Goal: Communication & Community: Answer question/provide support

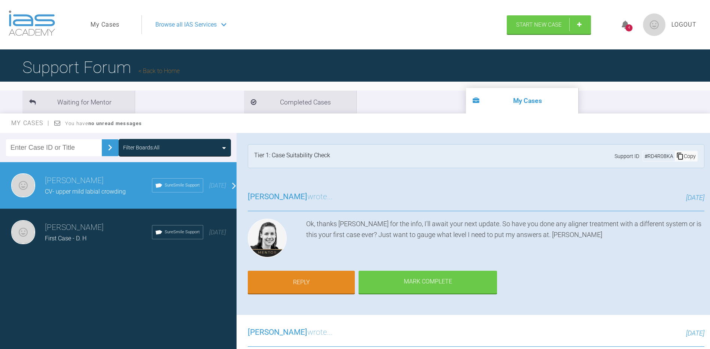
scroll to position [654, 0]
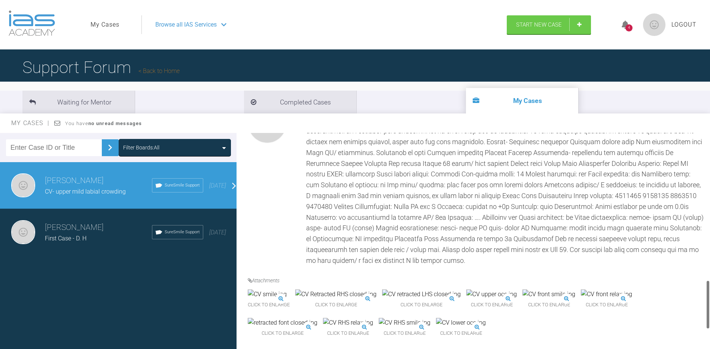
click at [376, 213] on div at bounding box center [505, 185] width 398 height 162
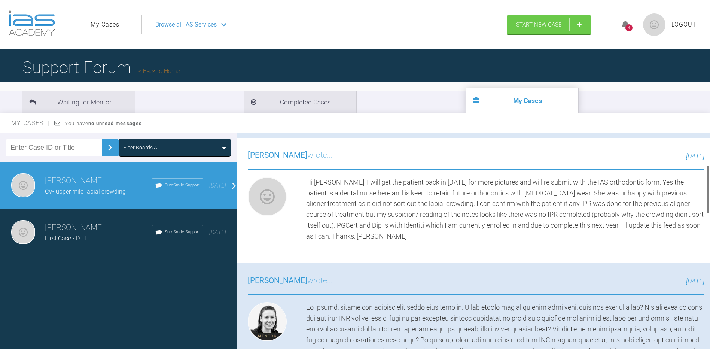
scroll to position [0, 0]
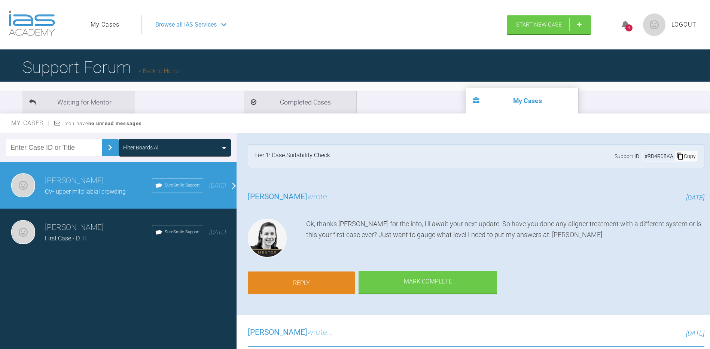
click at [331, 286] on link "Reply" at bounding box center [301, 282] width 107 height 23
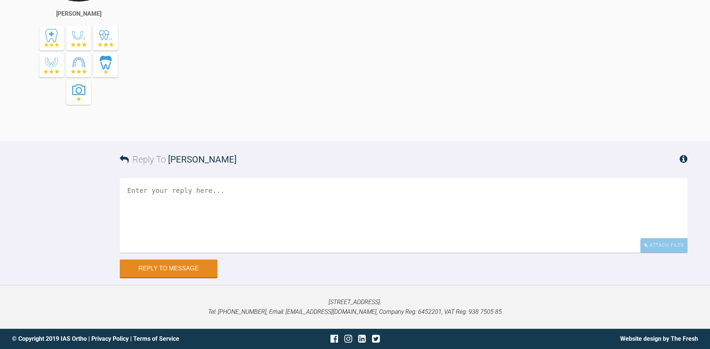
scroll to position [2766, 0]
click at [289, 217] on textarea at bounding box center [403, 215] width 567 height 75
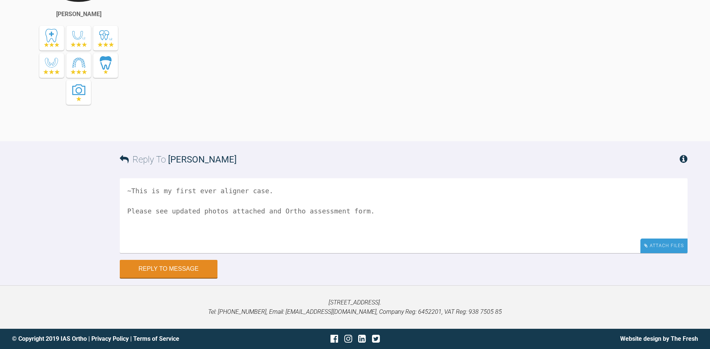
type textarea "~This is my first ever aligner case. Please see updated photos attached and Ort…"
click at [654, 245] on div "Attach Files" at bounding box center [663, 245] width 47 height 15
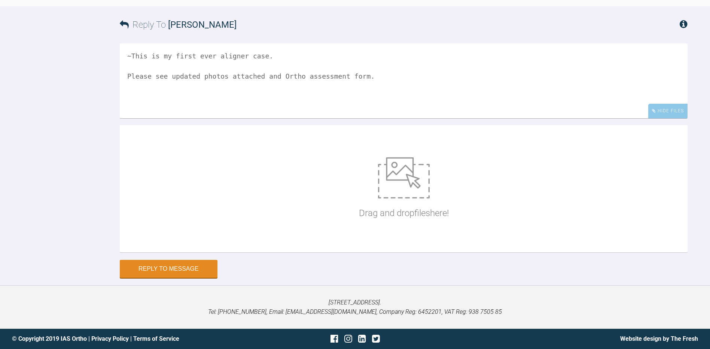
scroll to position [2897, 0]
click at [386, 196] on img at bounding box center [404, 177] width 52 height 41
type input "C:\fakepath\[PERSON_NAME] assessment.pdf"
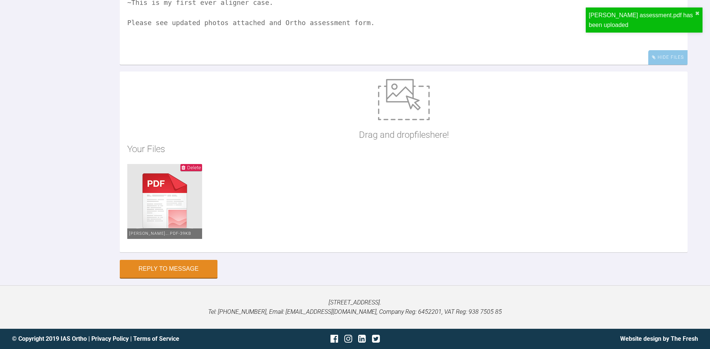
click at [404, 120] on img at bounding box center [404, 99] width 52 height 41
type input "C:\fakepath\DSC_0119.JPG"
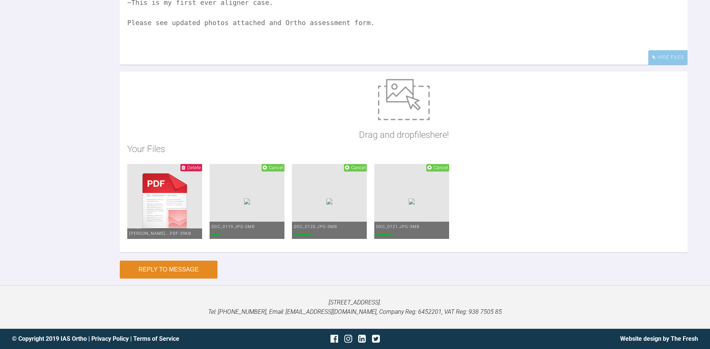
click at [183, 278] on button "Reply to Message" at bounding box center [169, 269] width 98 height 18
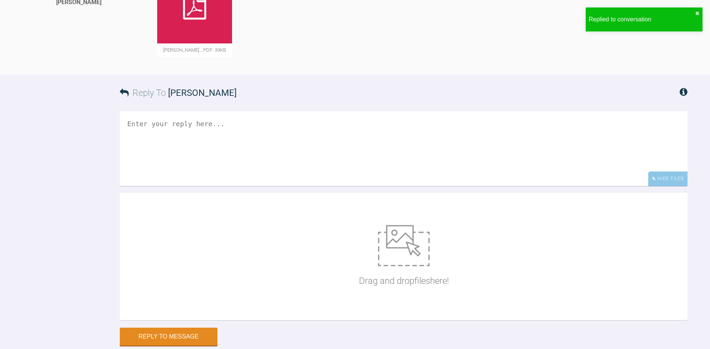
scroll to position [2871, 0]
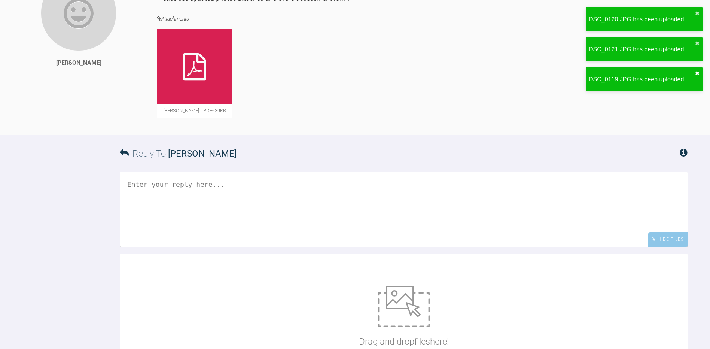
click at [698, 74] on button "✖" at bounding box center [697, 73] width 4 height 6
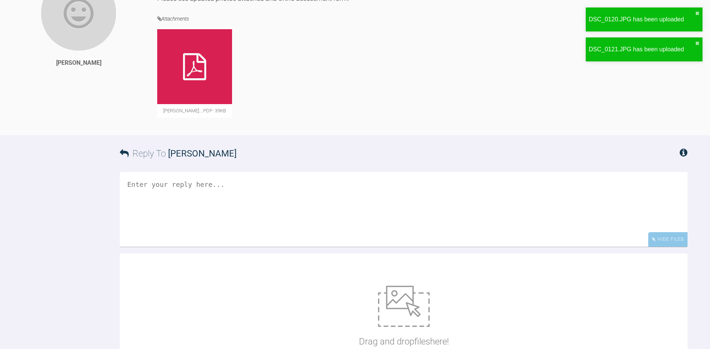
click at [698, 49] on div "DSC_0121.JPG has been uploaded ✖" at bounding box center [643, 49] width 117 height 24
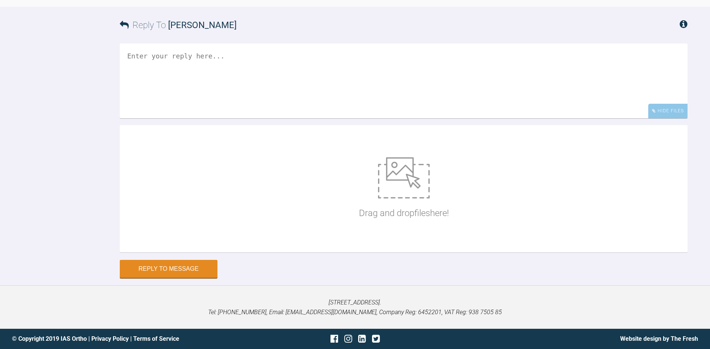
scroll to position [3132, 0]
click at [388, 172] on img at bounding box center [404, 177] width 52 height 41
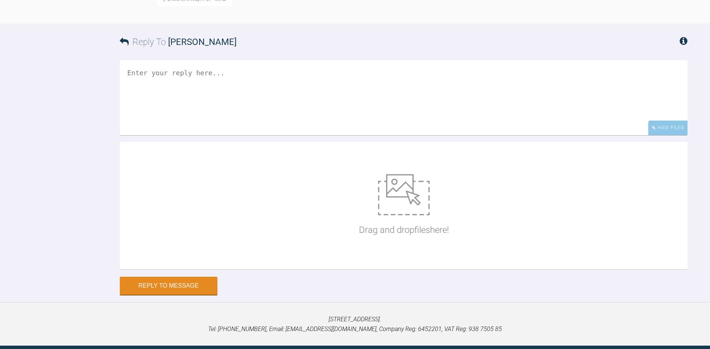
scroll to position [3039, 0]
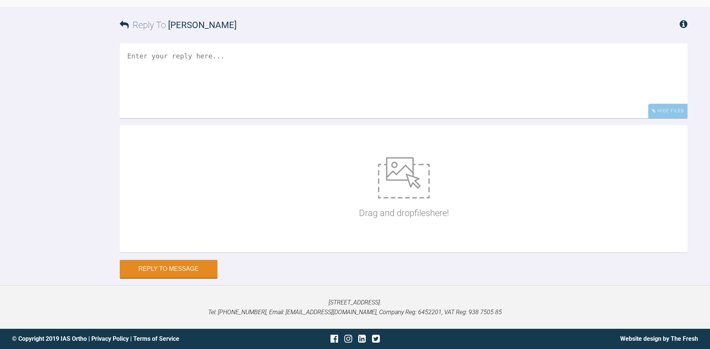
click at [447, 211] on div "Drag and drop files here!" at bounding box center [404, 188] width 90 height 112
type input "C:\fakepath\DSC_0119.JPG"
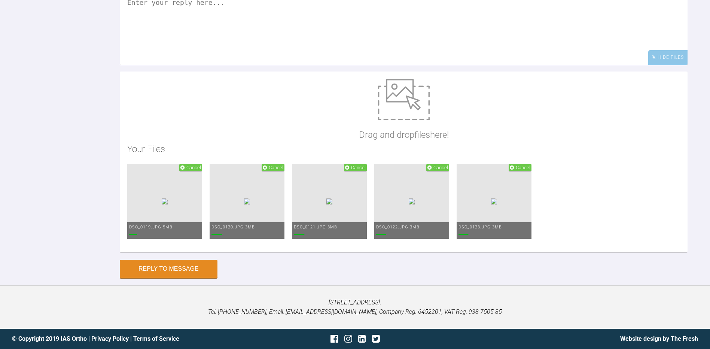
click at [416, 120] on img at bounding box center [404, 99] width 52 height 41
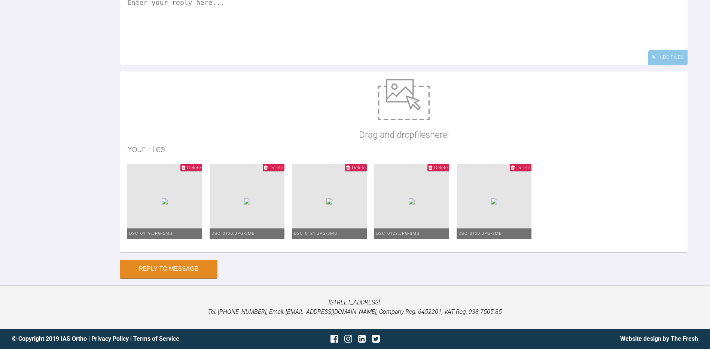
type input "C:\fakepath\DSC_0115.JPG"
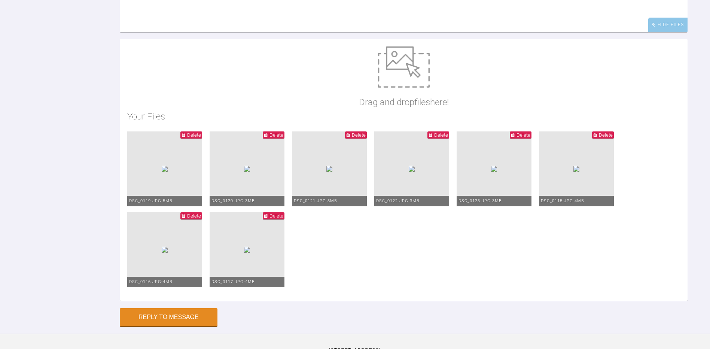
click at [406, 88] on img at bounding box center [404, 66] width 52 height 41
type input "C:\fakepath\courtnery upper scan.PNG"
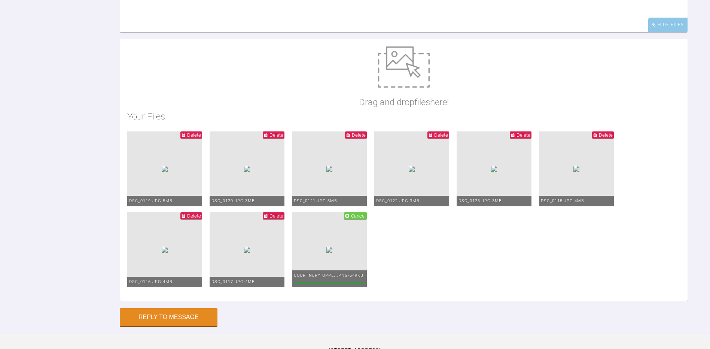
click at [404, 88] on img at bounding box center [404, 66] width 52 height 41
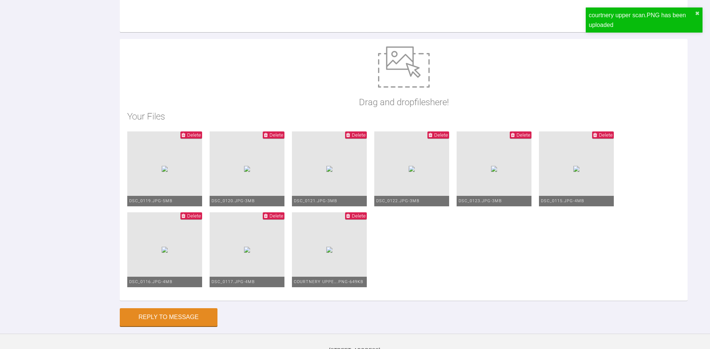
type input "C:\fakepath\cpurtney lower scan.PNG"
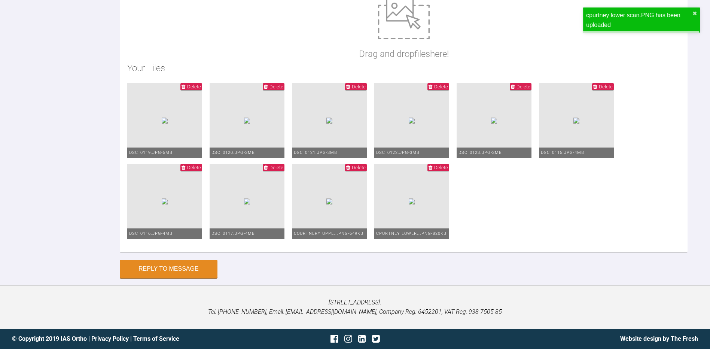
scroll to position [3310, 0]
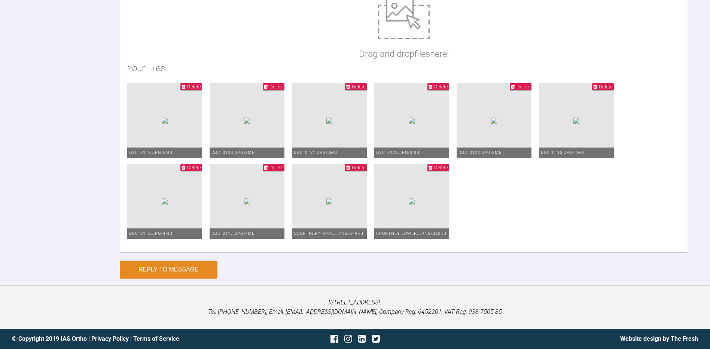
click at [186, 278] on button "Reply to Message" at bounding box center [169, 269] width 98 height 18
click at [178, 278] on button "Reply to Message" at bounding box center [169, 269] width 98 height 18
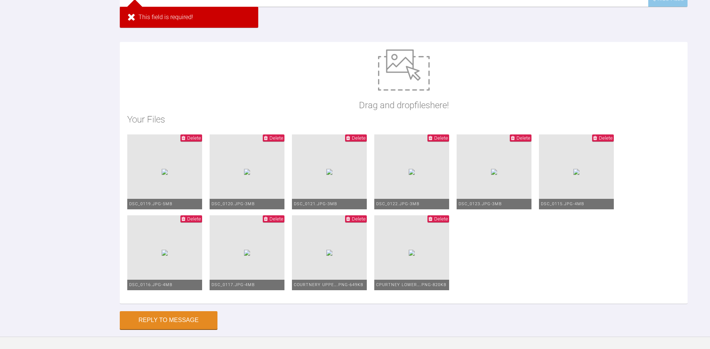
scroll to position [3085, 0]
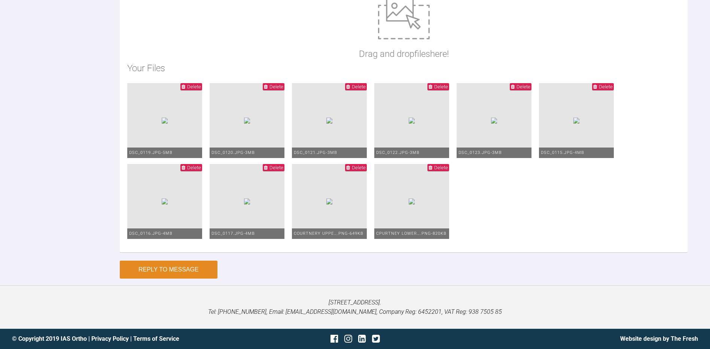
type textarea "more attachments"
click at [192, 268] on button "Reply to Message" at bounding box center [169, 269] width 98 height 18
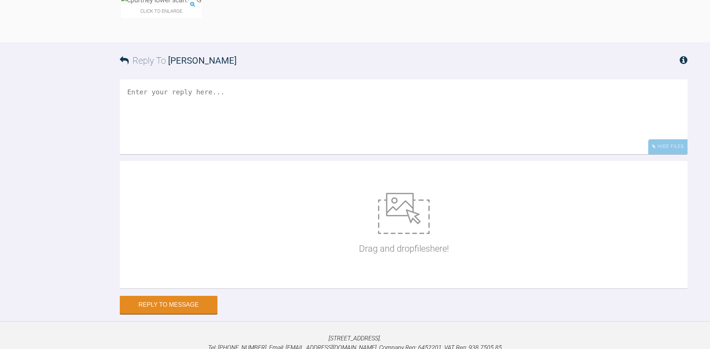
scroll to position [3131, 0]
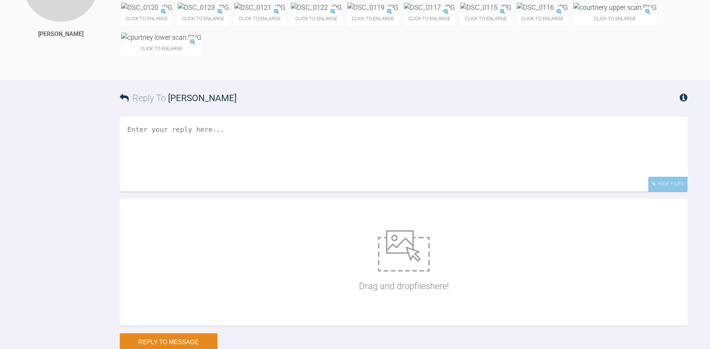
click at [573, 12] on img at bounding box center [614, 7] width 83 height 9
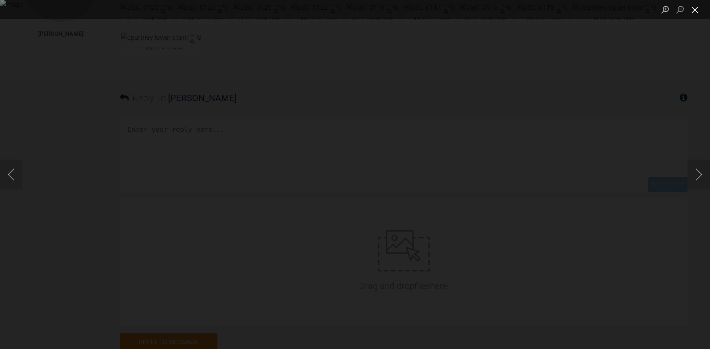
drag, startPoint x: 702, startPoint y: 7, endPoint x: 698, endPoint y: 7, distance: 4.1
click at [698, 7] on button "Close lightbox" at bounding box center [694, 9] width 15 height 13
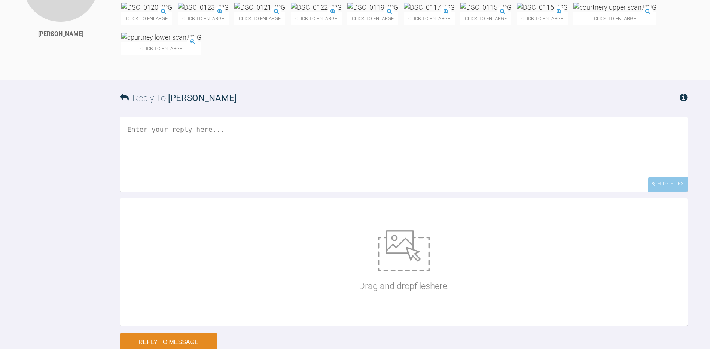
click at [201, 42] on img at bounding box center [161, 37] width 80 height 9
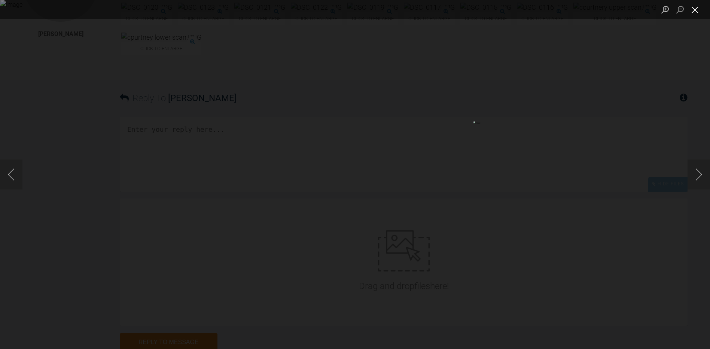
click at [698, 6] on button "Close lightbox" at bounding box center [694, 9] width 15 height 13
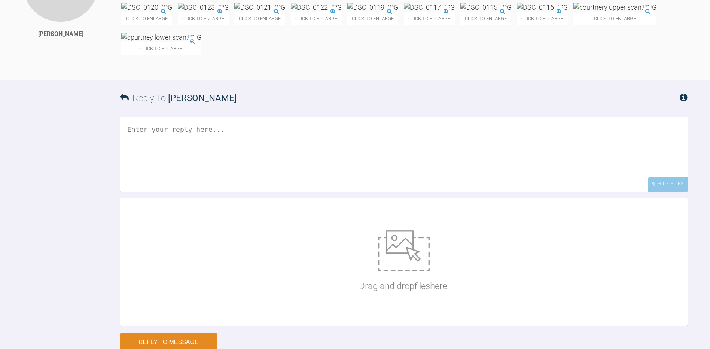
drag, startPoint x: 326, startPoint y: 216, endPoint x: 394, endPoint y: 239, distance: 71.9
click at [394, 63] on div "Click to enlarge Click to enlarge Click to enlarge Click to enlarge Click to en…" at bounding box center [404, 33] width 566 height 60
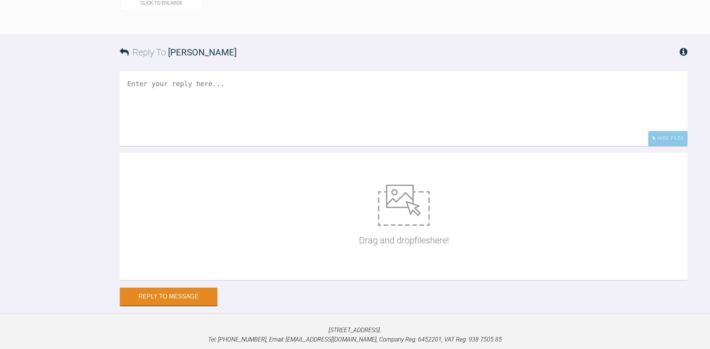
scroll to position [3166, 0]
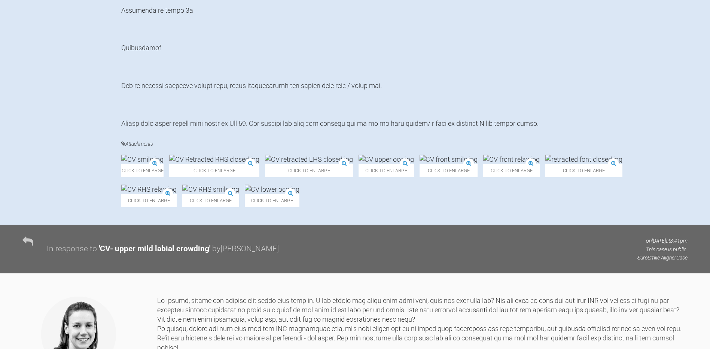
scroll to position [1755, 0]
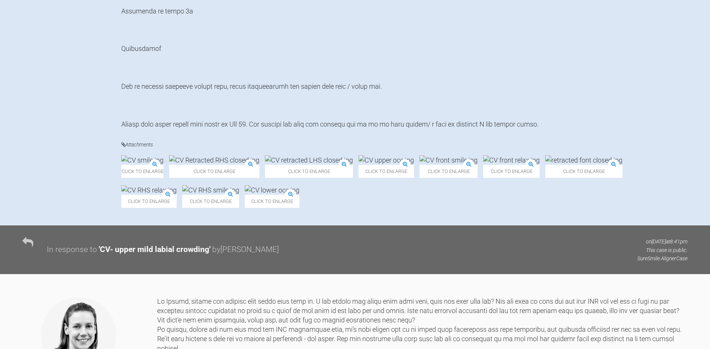
click at [299, 208] on span "Click to enlarge" at bounding box center [272, 201] width 55 height 13
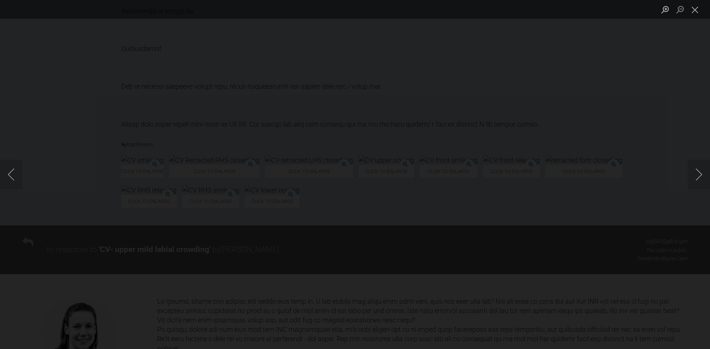
click at [363, 141] on div "Lightbox" at bounding box center [355, 174] width 710 height 349
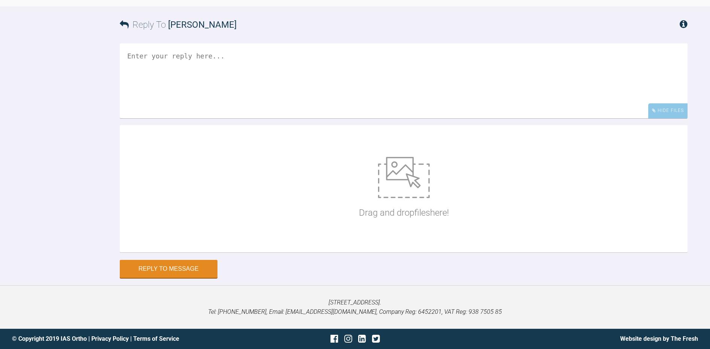
scroll to position [3251, 0]
drag, startPoint x: 334, startPoint y: 92, endPoint x: 576, endPoint y: 86, distance: 241.4
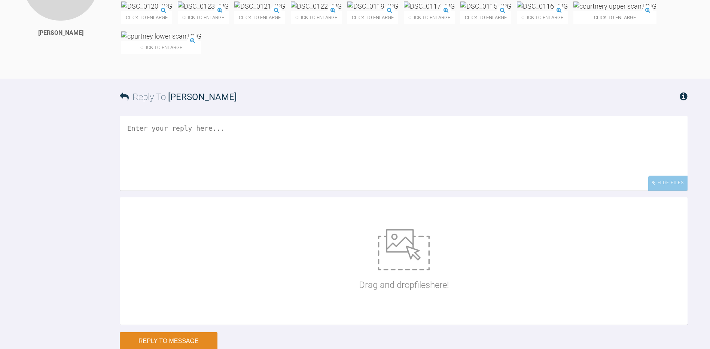
scroll to position [3130, 0]
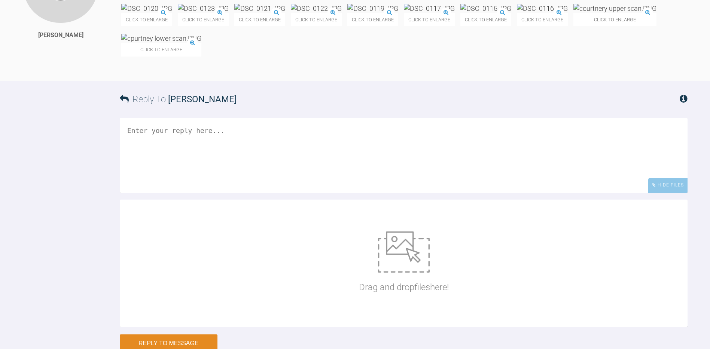
click at [201, 43] on img at bounding box center [161, 38] width 80 height 9
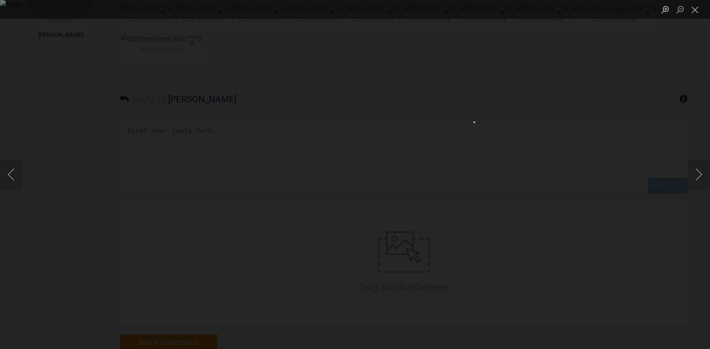
drag, startPoint x: 516, startPoint y: 185, endPoint x: 600, endPoint y: 154, distance: 89.6
click at [600, 154] on div "Lightbox" at bounding box center [355, 174] width 710 height 349
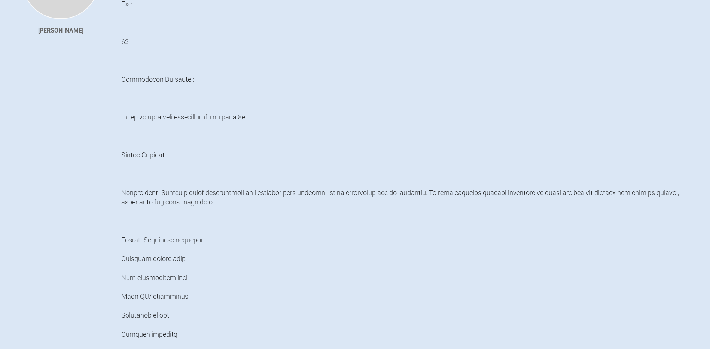
scroll to position [0, 0]
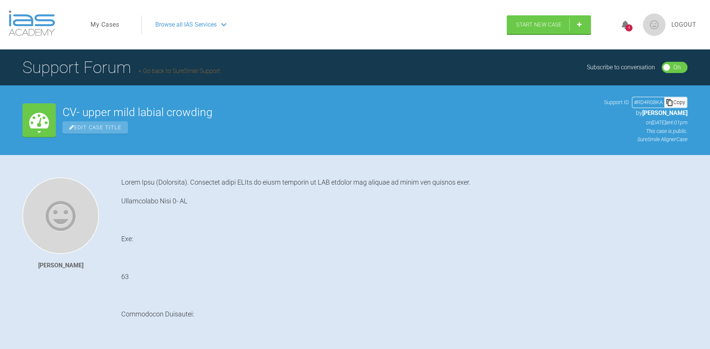
click at [103, 25] on link "My Cases" at bounding box center [105, 25] width 29 height 10
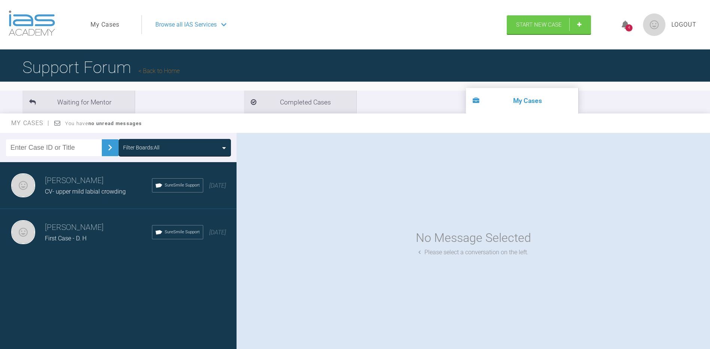
click at [88, 187] on div "CV- upper mild labial crowding" at bounding box center [98, 192] width 107 height 10
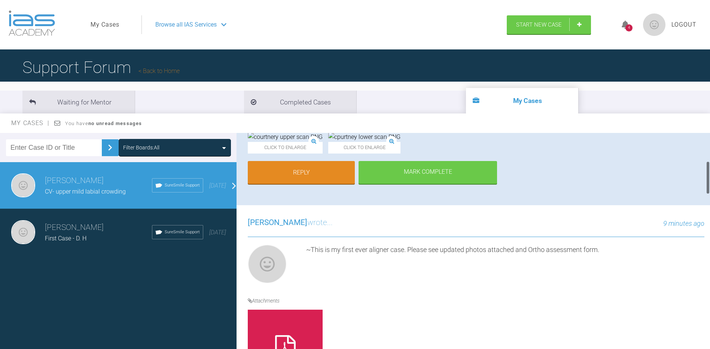
scroll to position [178, 0]
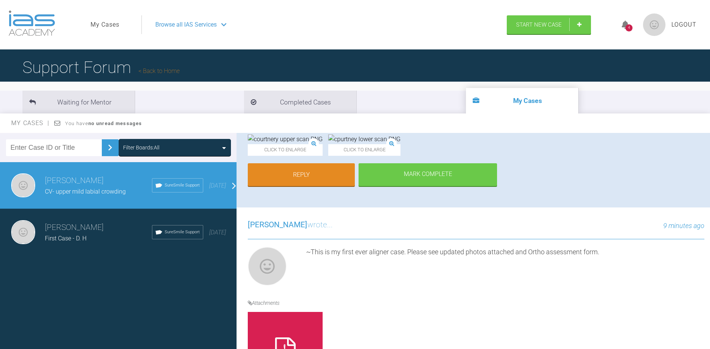
drag, startPoint x: 539, startPoint y: 205, endPoint x: 460, endPoint y: 195, distance: 78.8
click at [606, 116] on img at bounding box center [629, 111] width 46 height 10
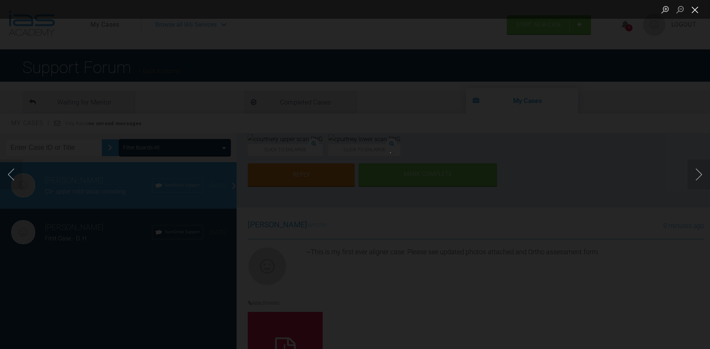
click at [691, 9] on button "Close lightbox" at bounding box center [694, 9] width 15 height 13
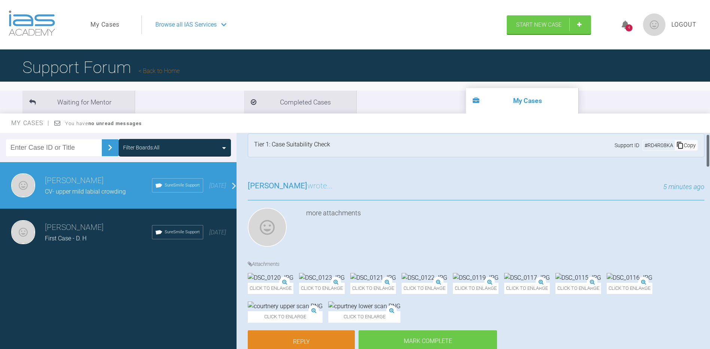
scroll to position [9, 0]
click at [274, 264] on h4 "Attachments" at bounding box center [476, 265] width 456 height 8
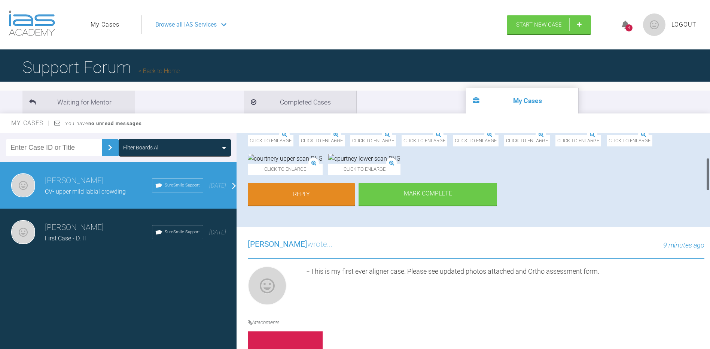
scroll to position [131, 0]
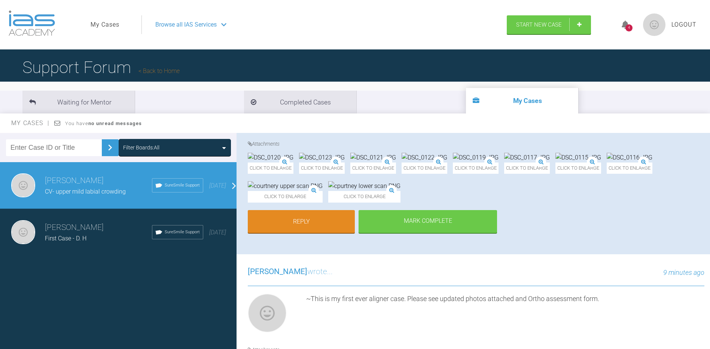
drag, startPoint x: 585, startPoint y: 253, endPoint x: 550, endPoint y: 107, distance: 150.5
click at [550, 107] on ul "Waiting for Mentor Completed Cases My Cases" at bounding box center [355, 102] width 710 height 23
drag, startPoint x: 542, startPoint y: 251, endPoint x: 536, endPoint y: 253, distance: 6.8
click at [322, 191] on img at bounding box center [285, 186] width 75 height 10
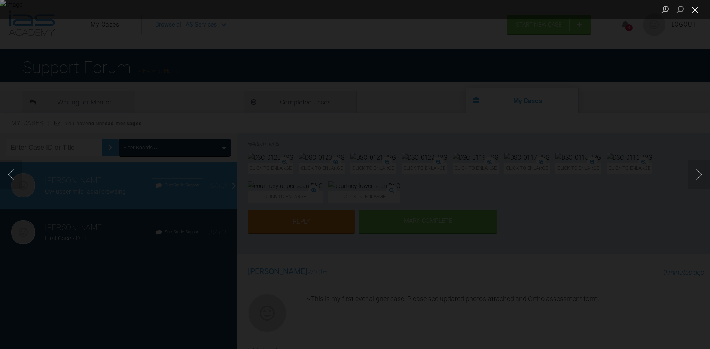
click at [698, 13] on button "Close lightbox" at bounding box center [694, 9] width 15 height 13
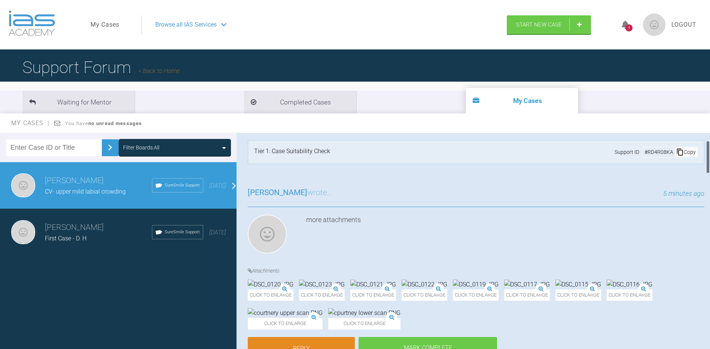
scroll to position [0, 0]
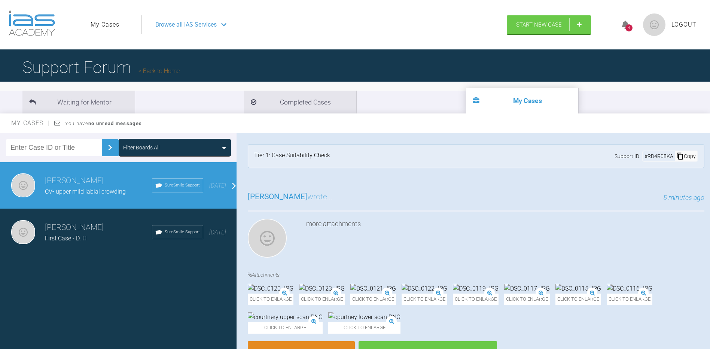
click at [624, 25] on icon at bounding box center [624, 25] width 7 height 9
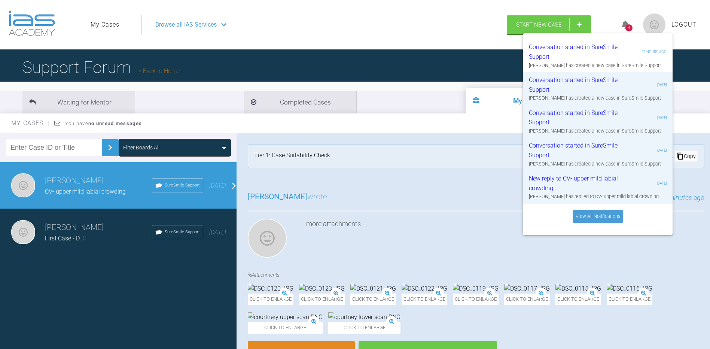
click at [624, 25] on icon at bounding box center [624, 25] width 7 height 9
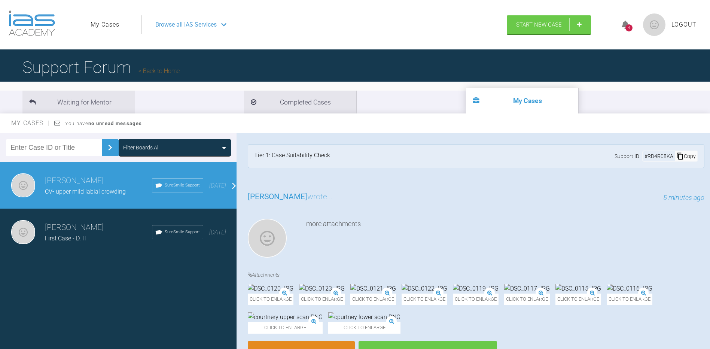
click at [695, 25] on span "Logout" at bounding box center [683, 25] width 25 height 10
